Goal: Check status: Check status

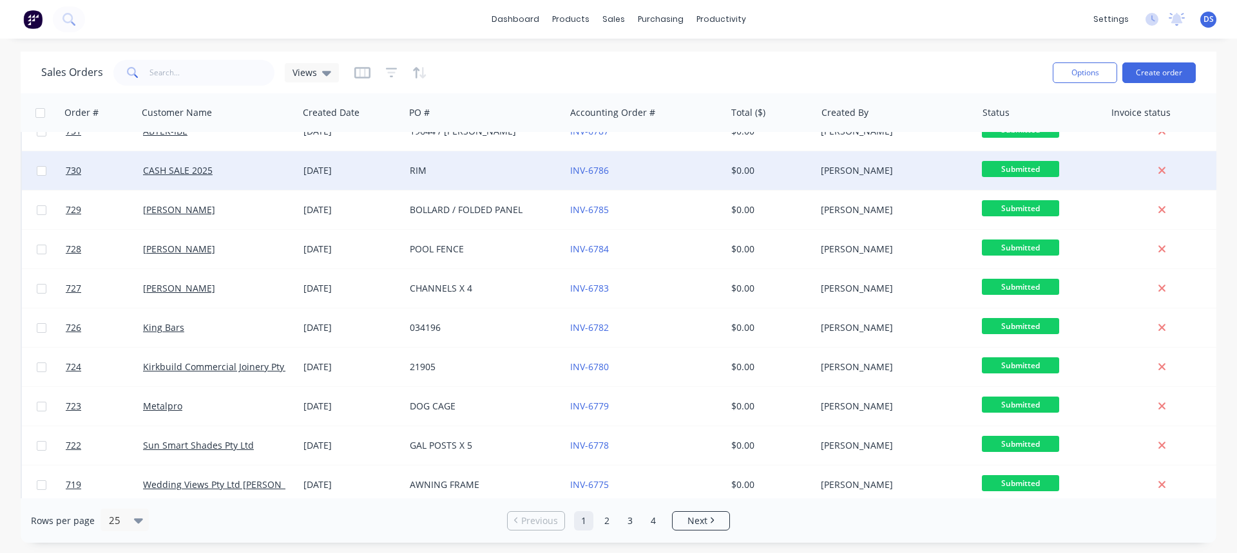
scroll to position [515, 0]
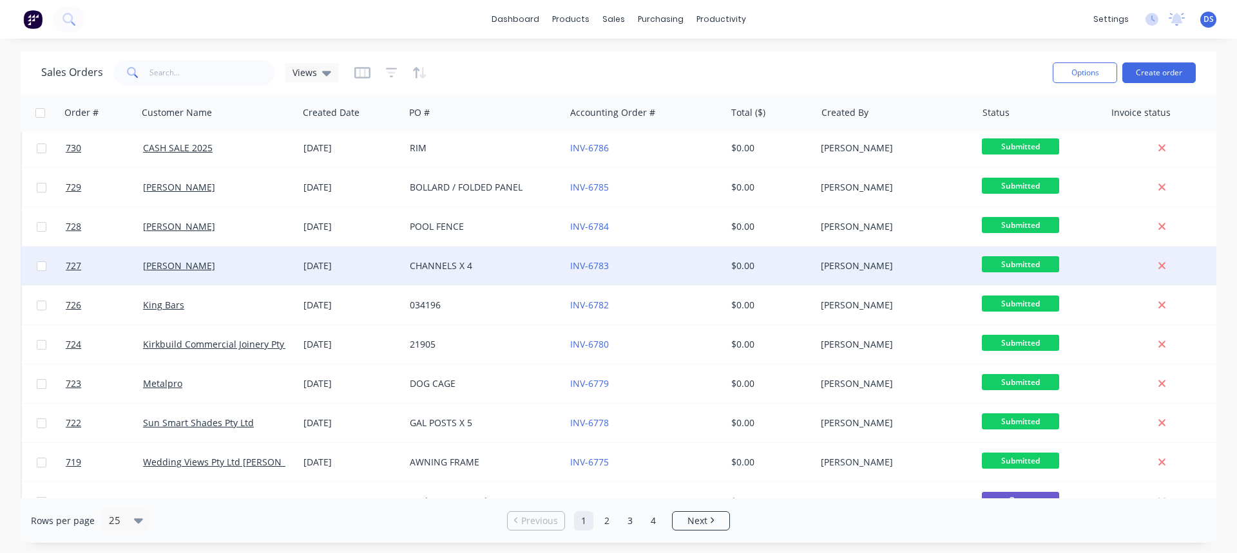
click at [1022, 260] on span "Submitted" at bounding box center [1020, 264] width 77 height 16
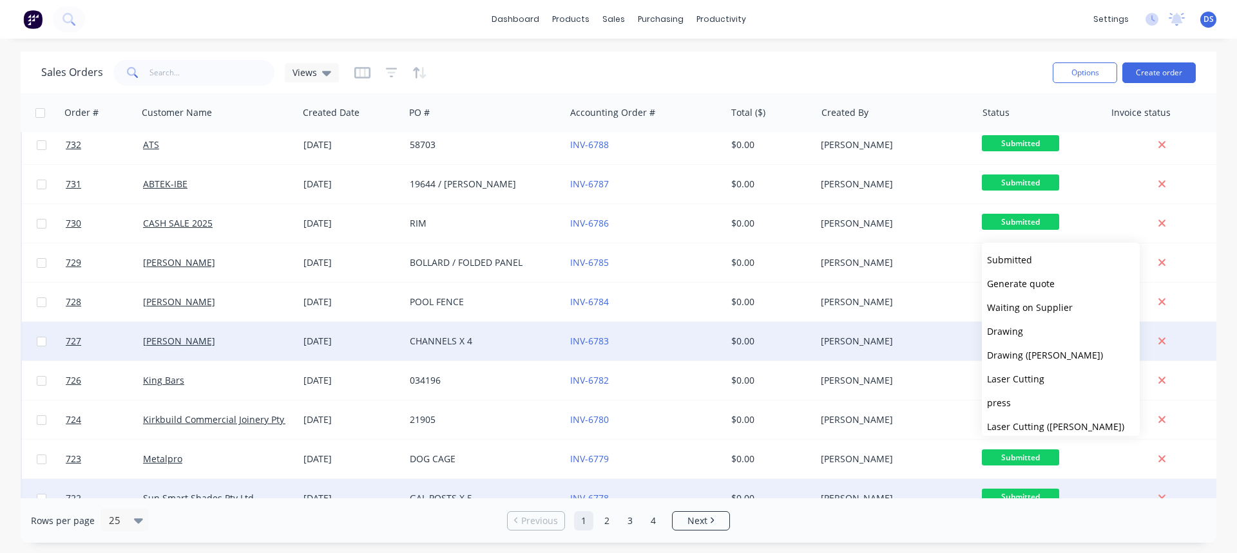
scroll to position [622, 0]
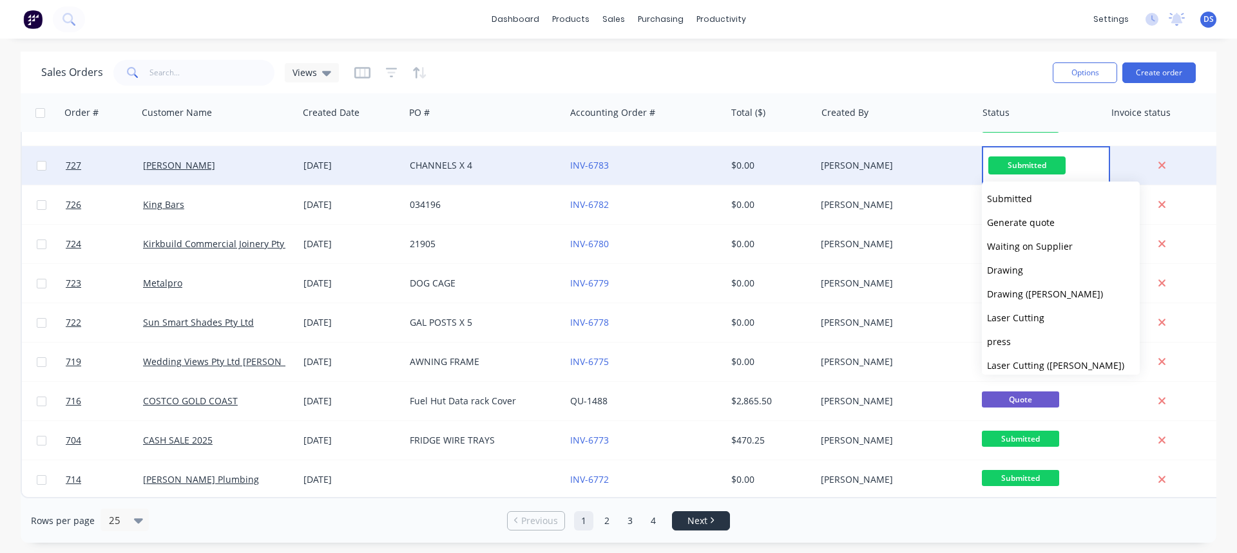
click at [693, 515] on span "Next" at bounding box center [697, 521] width 20 height 13
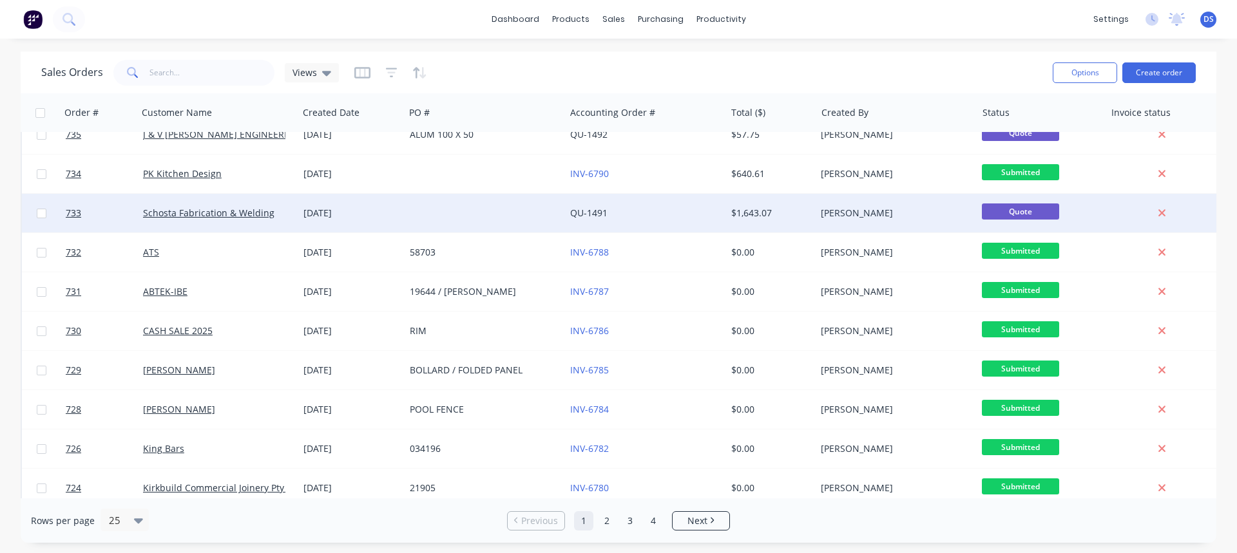
scroll to position [622, 0]
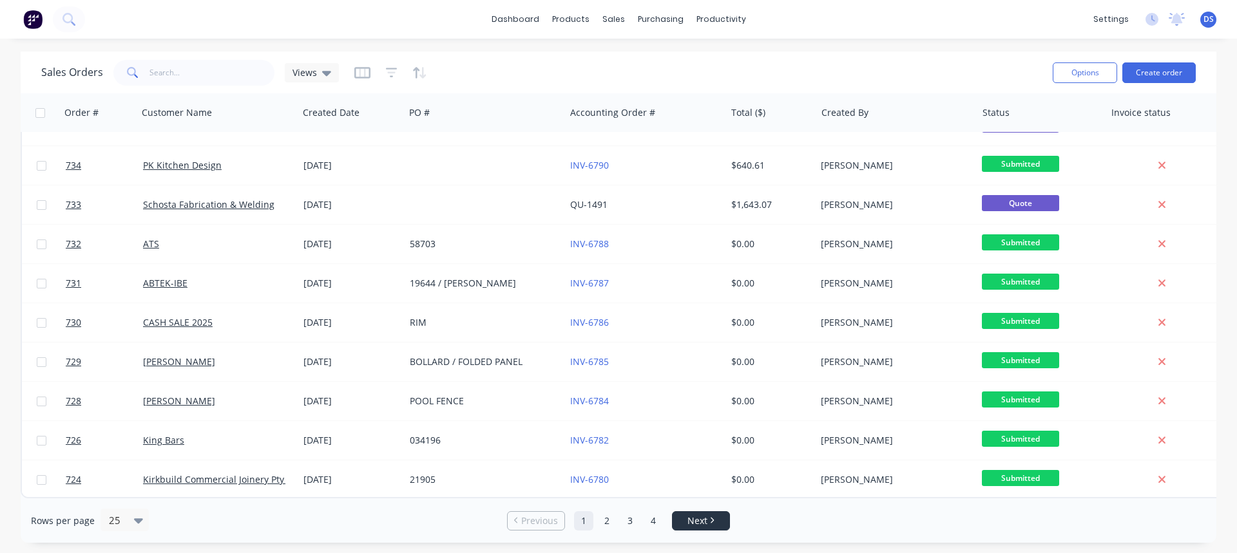
click at [711, 523] on icon "Next page" at bounding box center [712, 520] width 4 height 6
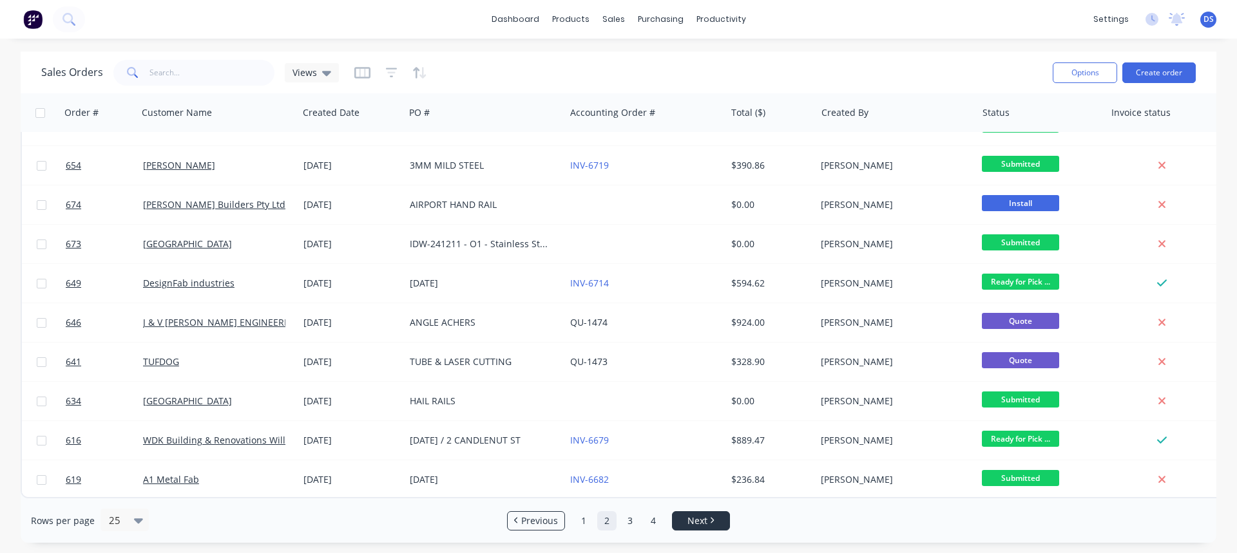
click at [719, 522] on link "Next" at bounding box center [701, 521] width 57 height 13
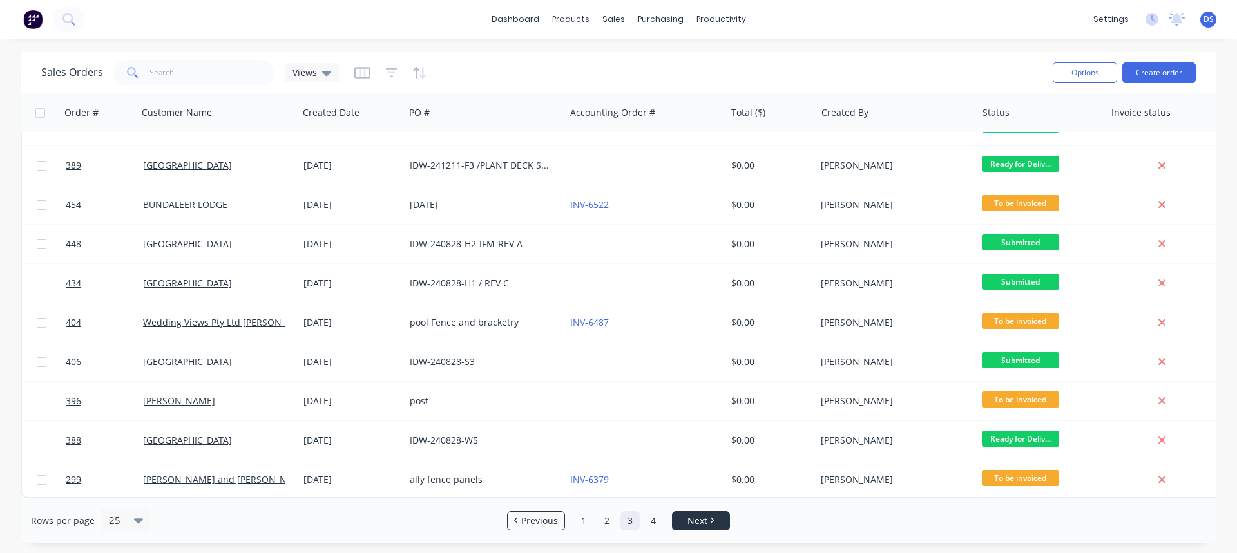
click at [711, 524] on link "Next" at bounding box center [701, 521] width 57 height 13
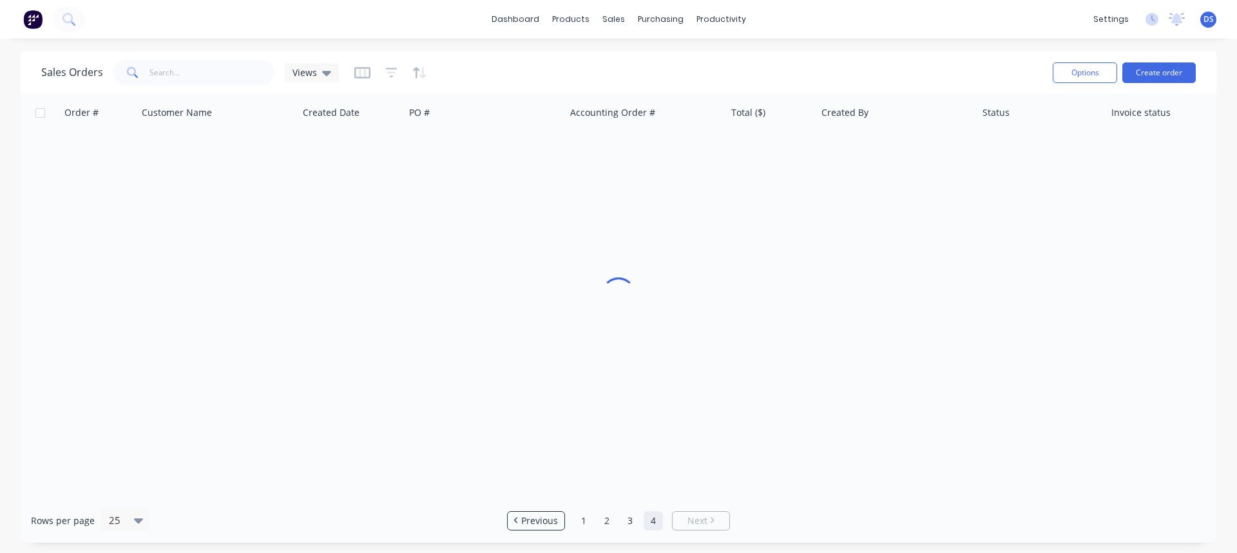
scroll to position [0, 0]
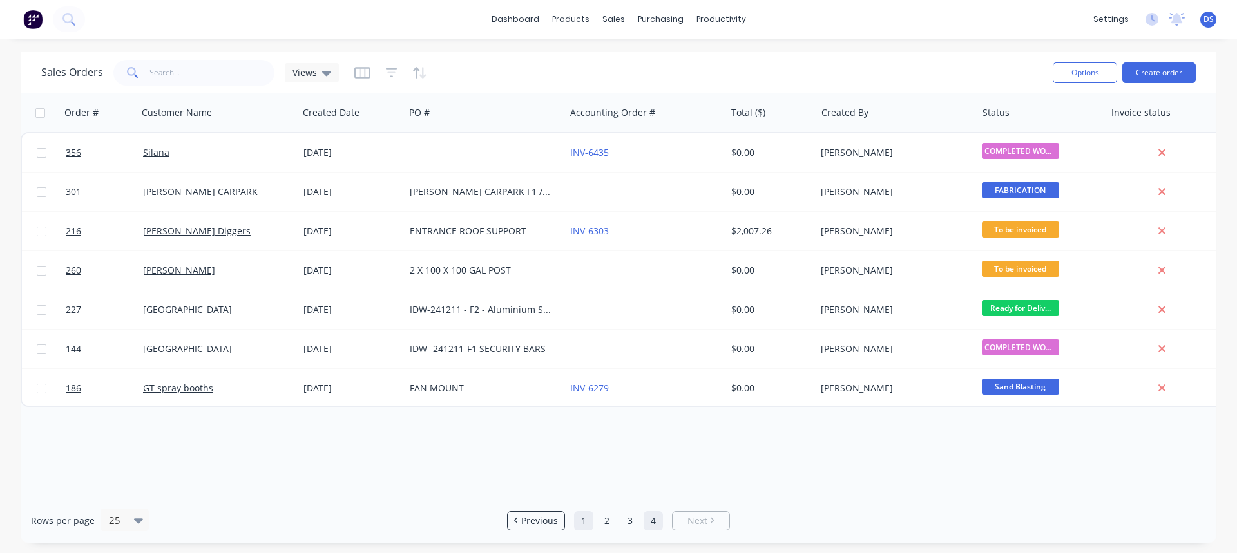
click at [585, 522] on link "1" at bounding box center [583, 520] width 19 height 19
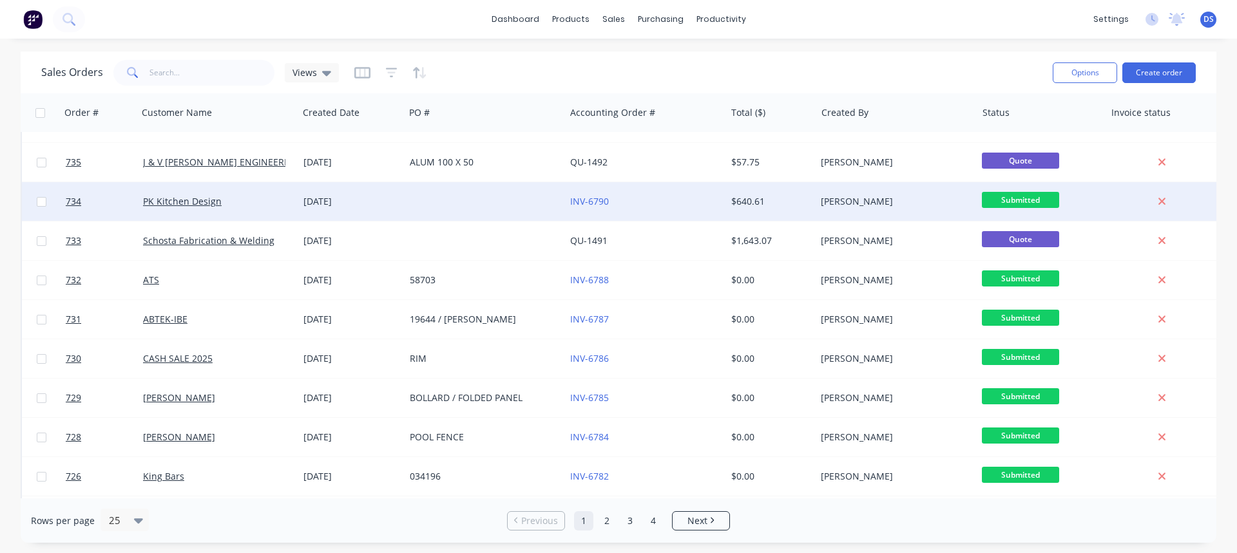
scroll to position [622, 0]
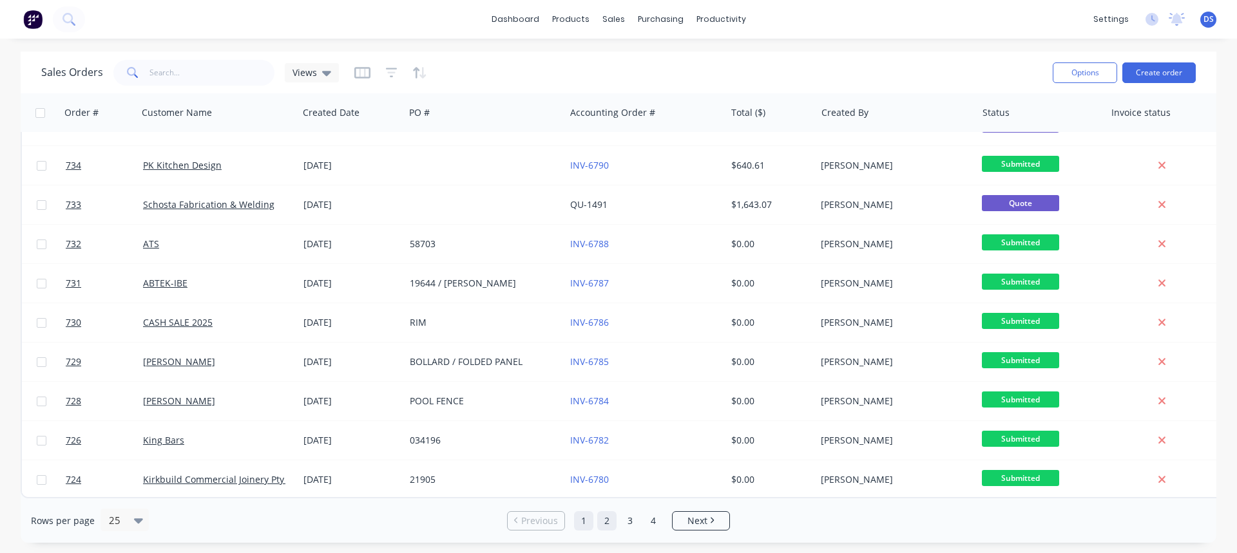
click at [606, 519] on link "2" at bounding box center [606, 520] width 19 height 19
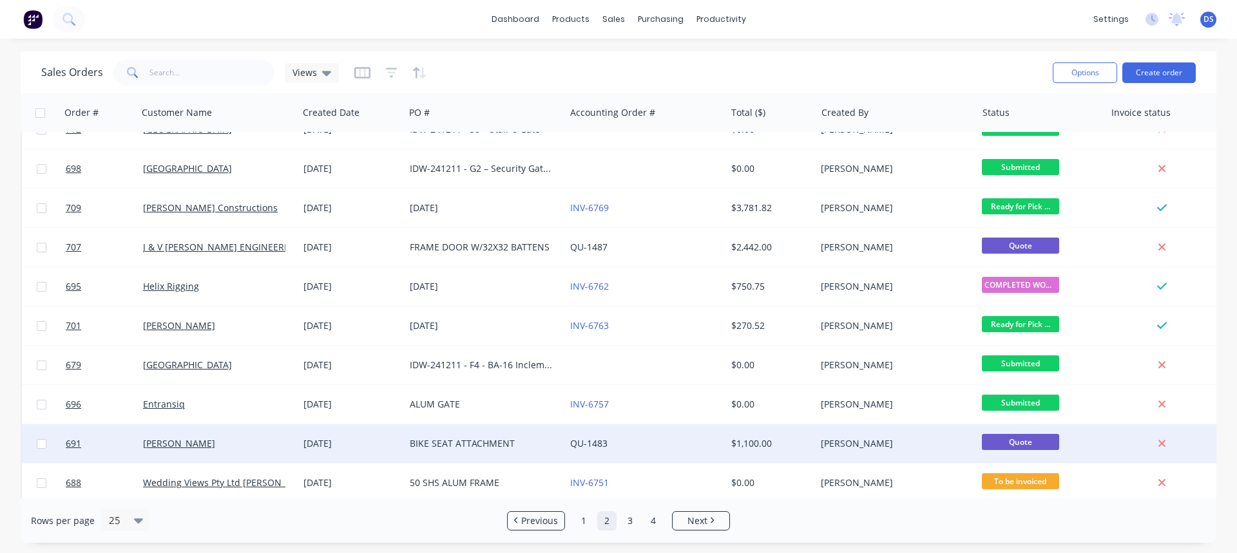
scroll to position [322, 0]
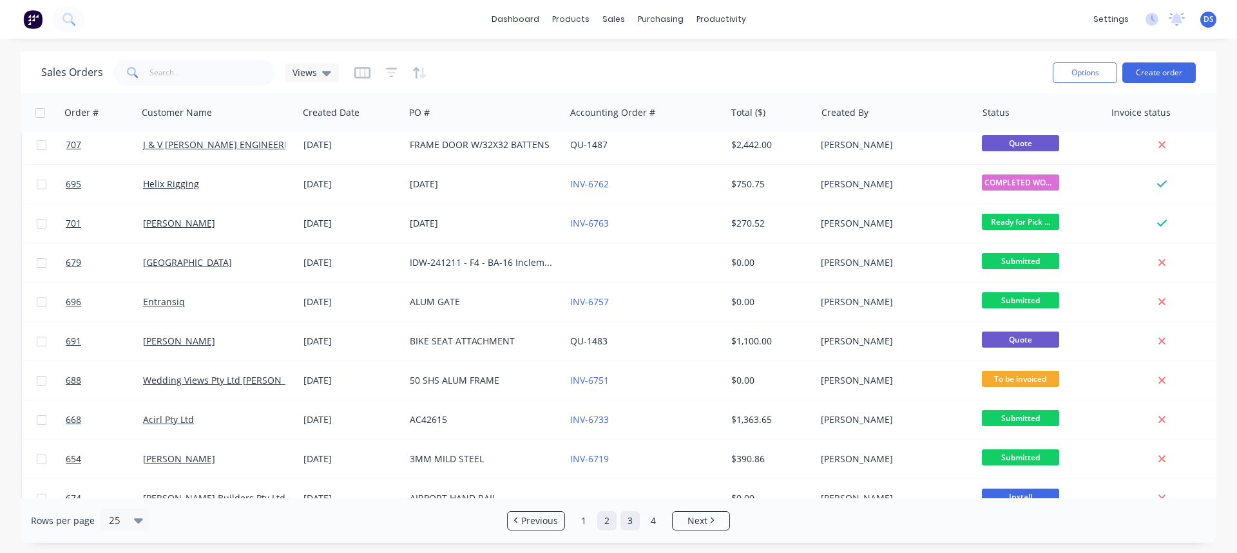
click at [630, 519] on link "3" at bounding box center [629, 520] width 19 height 19
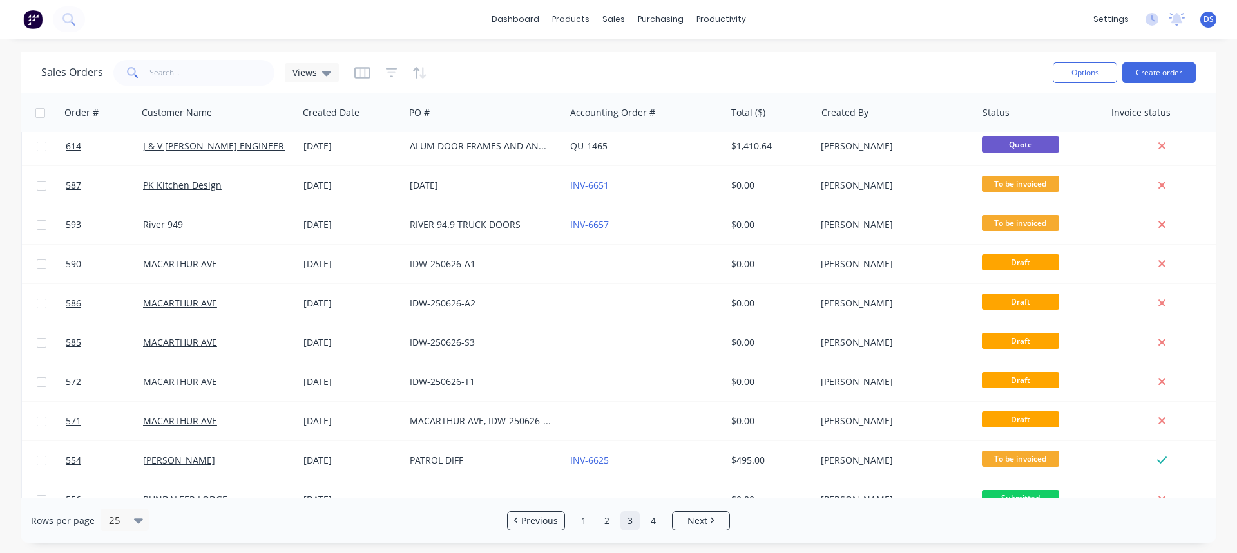
scroll to position [0, 0]
